Goal: Navigation & Orientation: Go to known website

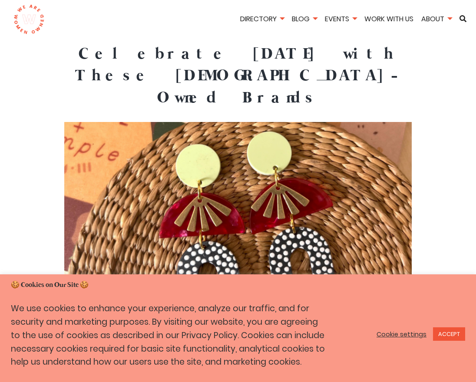
click at [29, 27] on img at bounding box center [28, 19] width 31 height 30
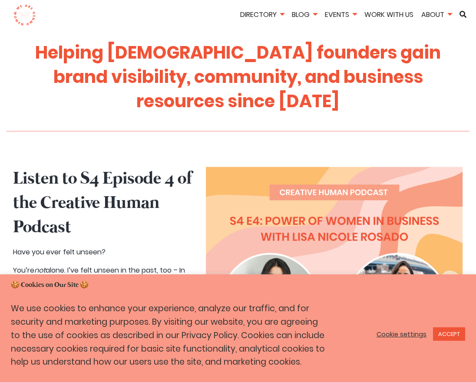
scroll to position [335, 0]
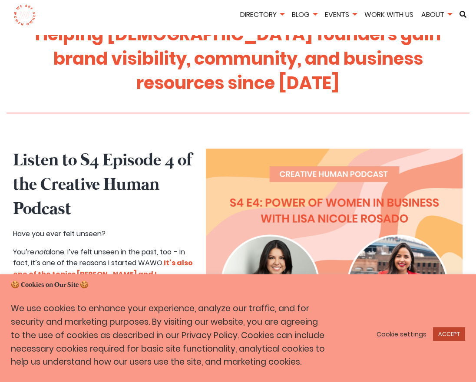
click at [453, 333] on link "ACCEPT" at bounding box center [449, 333] width 32 height 13
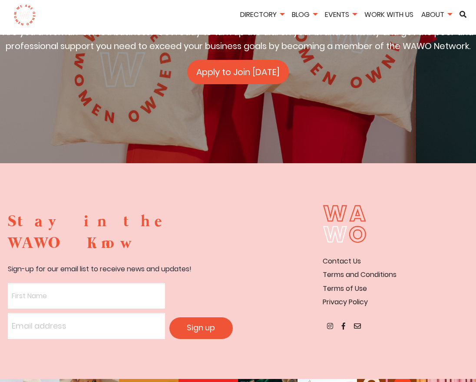
scroll to position [1562, 0]
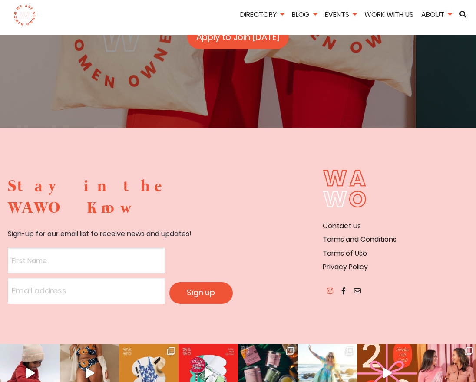
click at [329, 287] on icon at bounding box center [330, 290] width 6 height 7
